Goal: Navigation & Orientation: Understand site structure

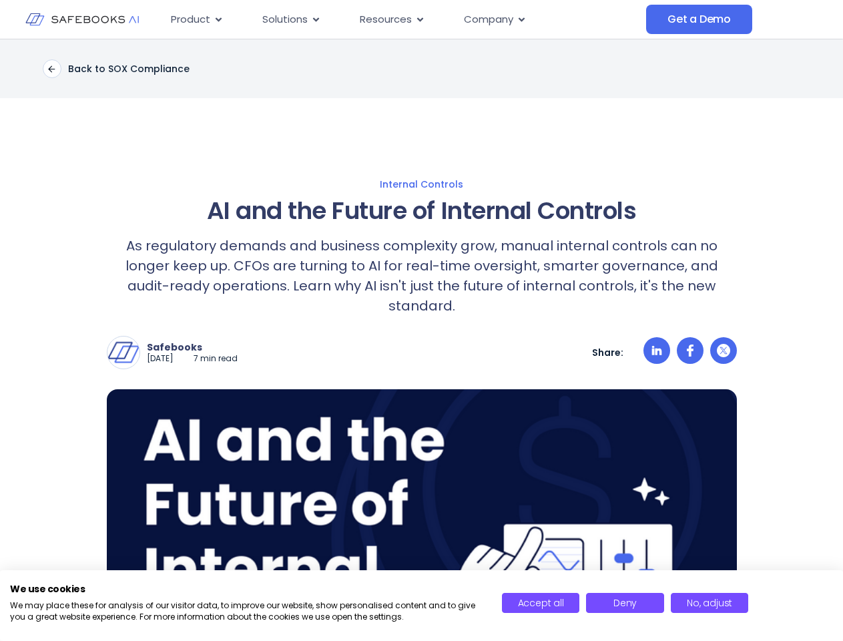
click at [421, 336] on div "Safebooks [DATE] 7 min read Safebooks Safebooks AI - the Financial Data Governa…" at bounding box center [422, 352] width 630 height 33
click at [403, 19] on span "Resources" at bounding box center [386, 19] width 52 height 15
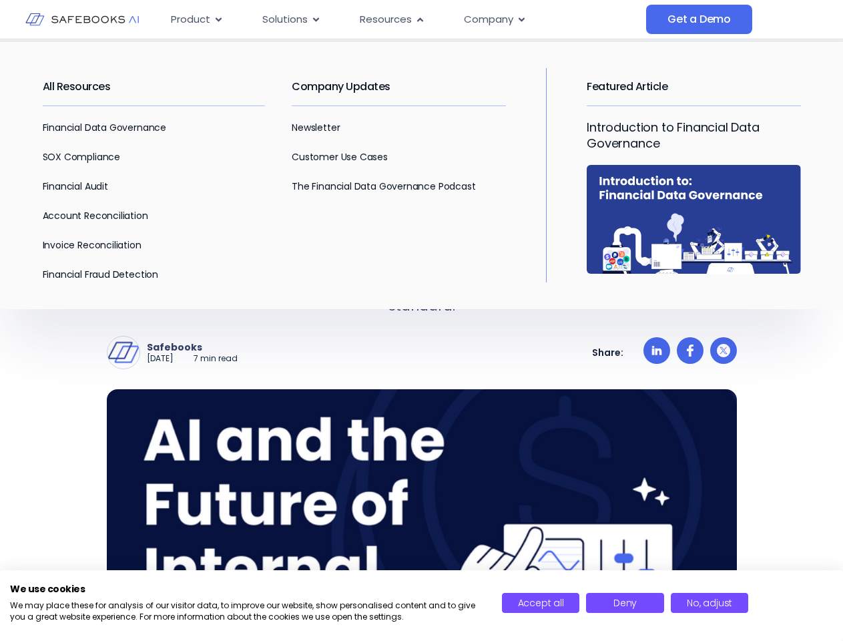
click at [197, 19] on span "Product" at bounding box center [190, 19] width 39 height 15
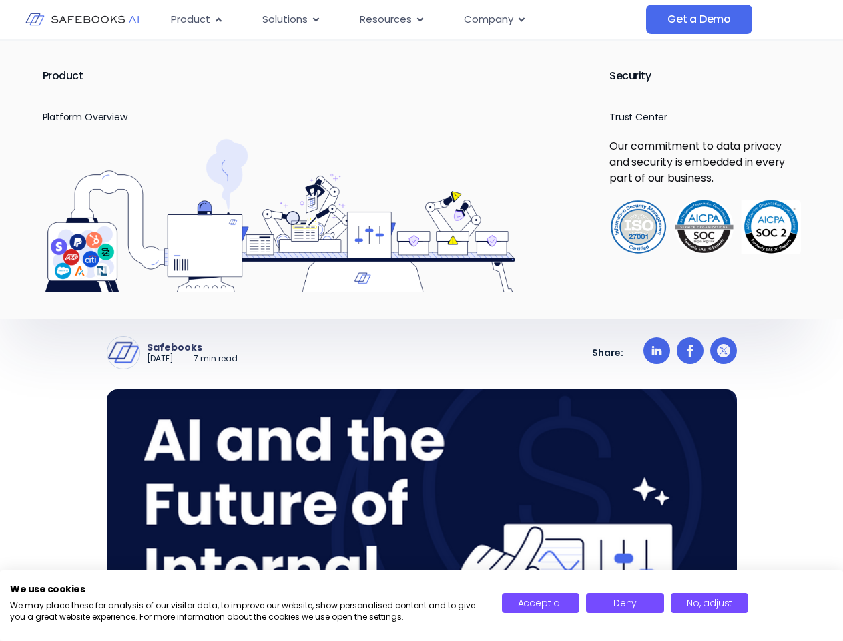
click at [218, 19] on icon "Menu" at bounding box center [219, 19] width 6 height 4
click at [291, 19] on span "Solutions" at bounding box center [284, 19] width 45 height 15
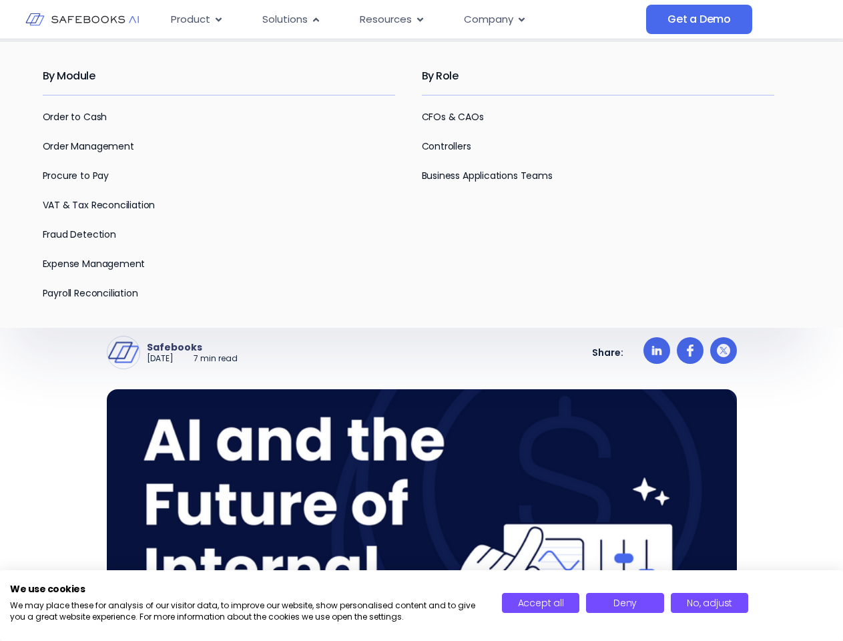
click at [315, 19] on icon "Menu" at bounding box center [316, 19] width 6 height 4
click at [391, 19] on span "Resources" at bounding box center [386, 19] width 52 height 15
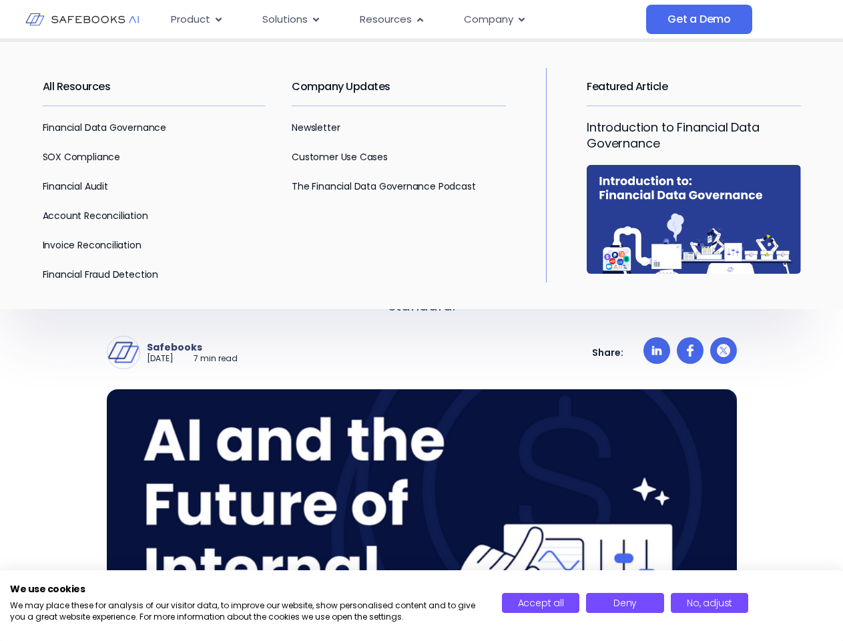
click at [418, 19] on icon "Menu" at bounding box center [420, 19] width 6 height 4
click at [494, 19] on span "Company" at bounding box center [488, 19] width 49 height 15
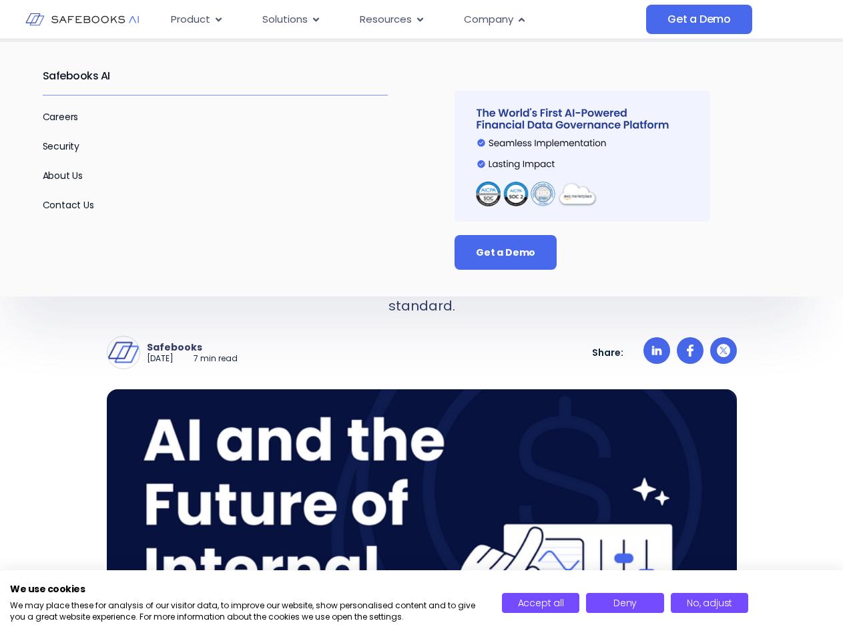
click at [521, 19] on icon "Menu" at bounding box center [522, 19] width 6 height 4
